Goal: Task Accomplishment & Management: Manage account settings

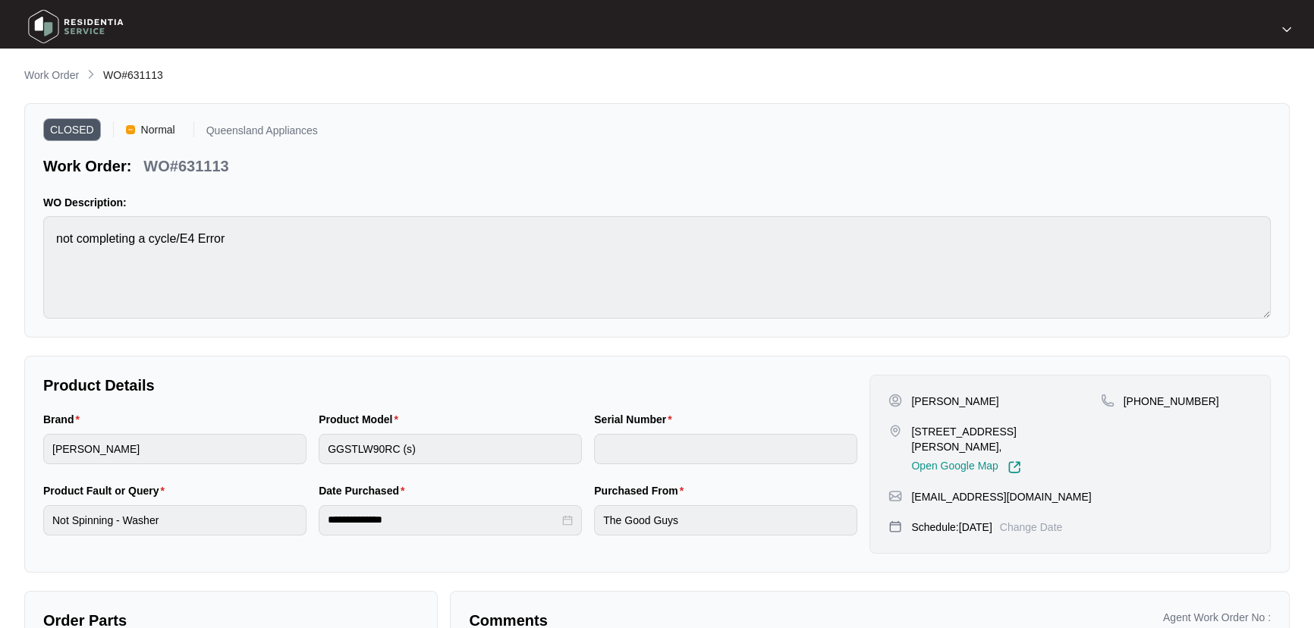
click at [76, 72] on p "Work Order" at bounding box center [51, 75] width 55 height 15
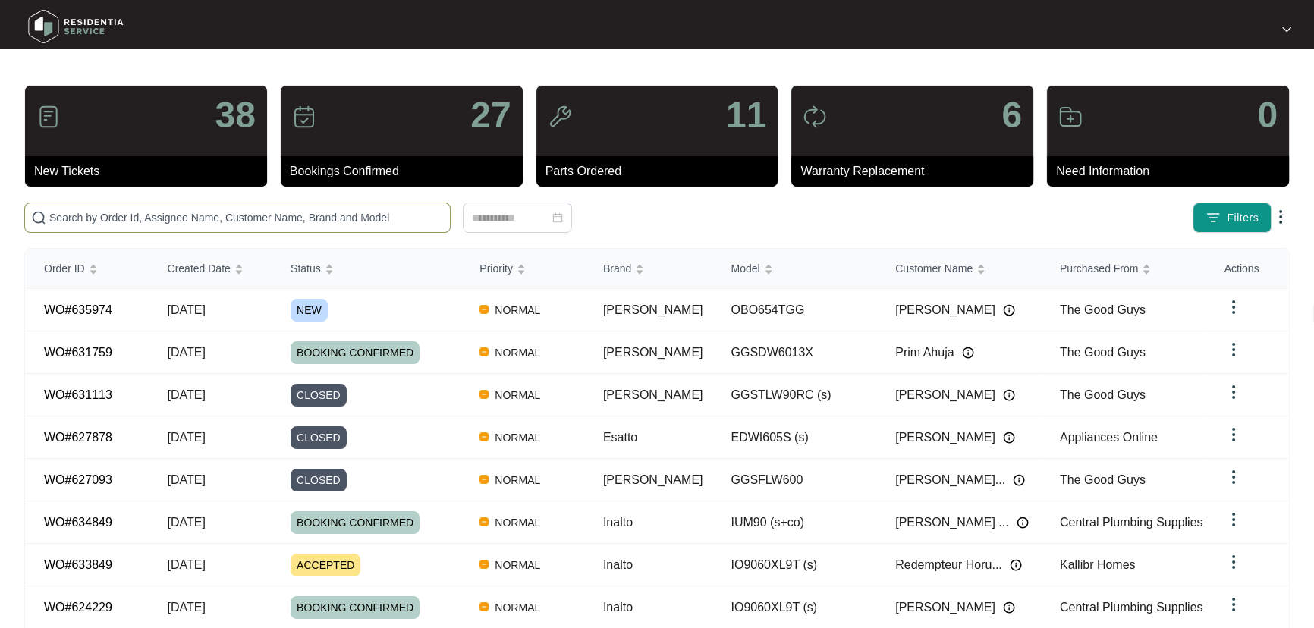
click at [259, 223] on input "text" at bounding box center [246, 217] width 394 height 17
paste input "631654"
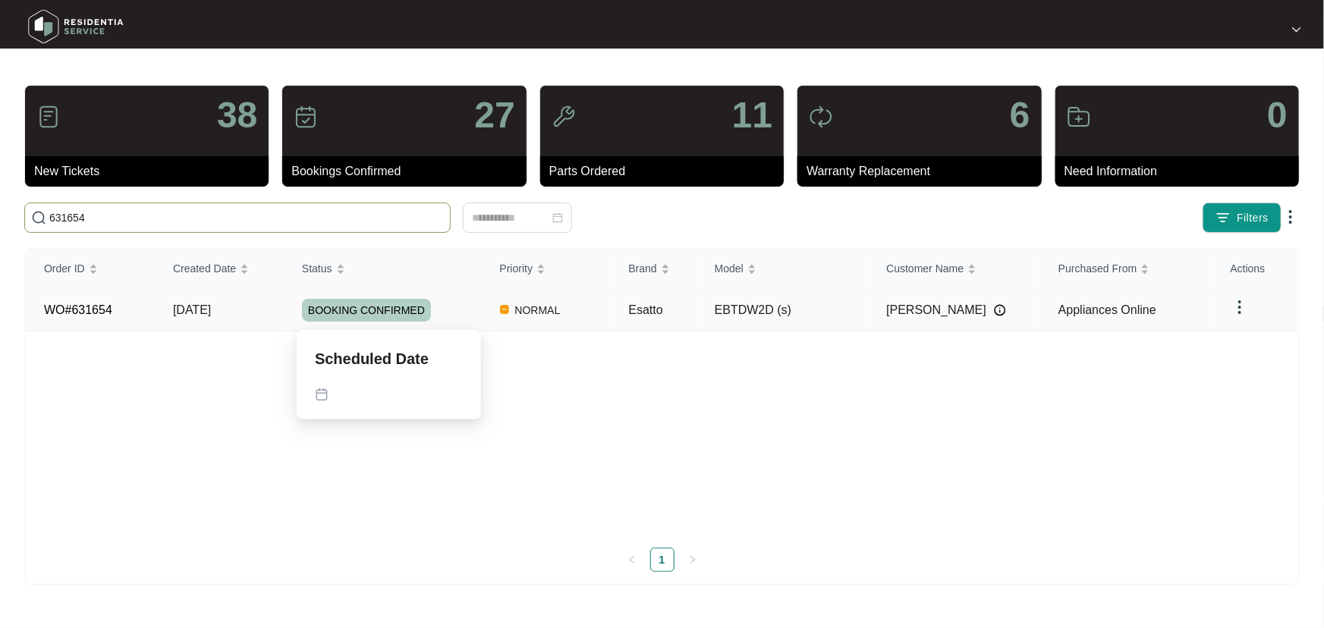
type input "631654"
click at [460, 305] on div "BOOKING CONFIRMED" at bounding box center [392, 310] width 180 height 23
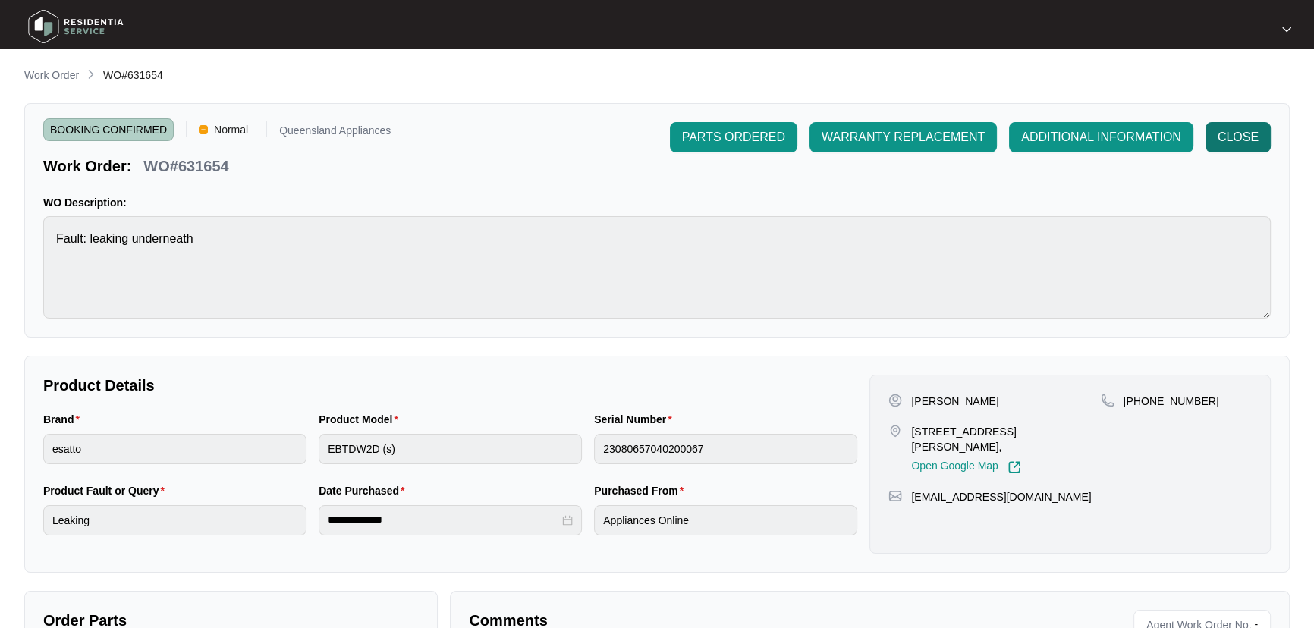
click at [1243, 134] on span "CLOSE" at bounding box center [1237, 137] width 41 height 18
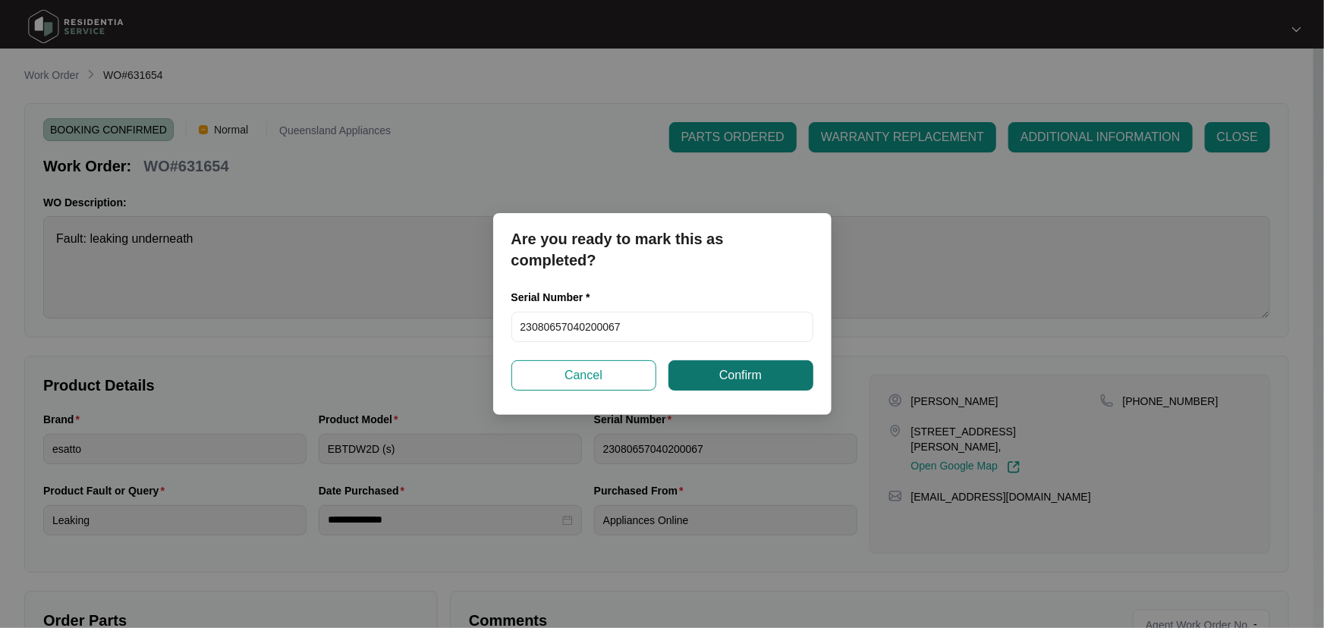
click at [731, 365] on button "Confirm" at bounding box center [740, 375] width 145 height 30
